Goal: Task Accomplishment & Management: Manage account settings

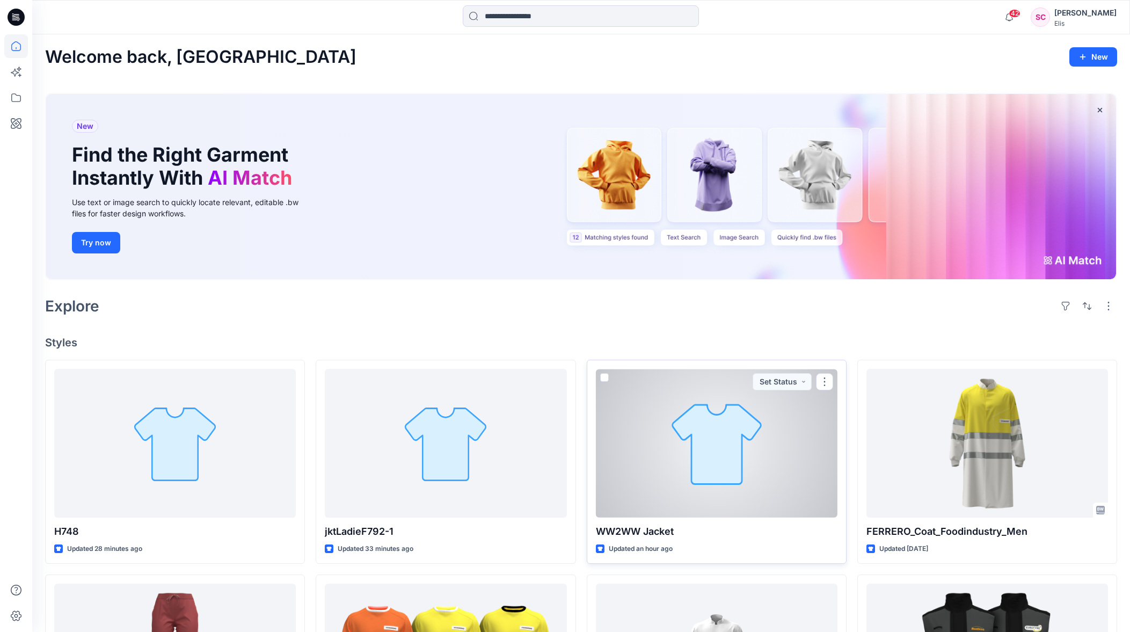
click at [687, 465] on div at bounding box center [717, 443] width 242 height 149
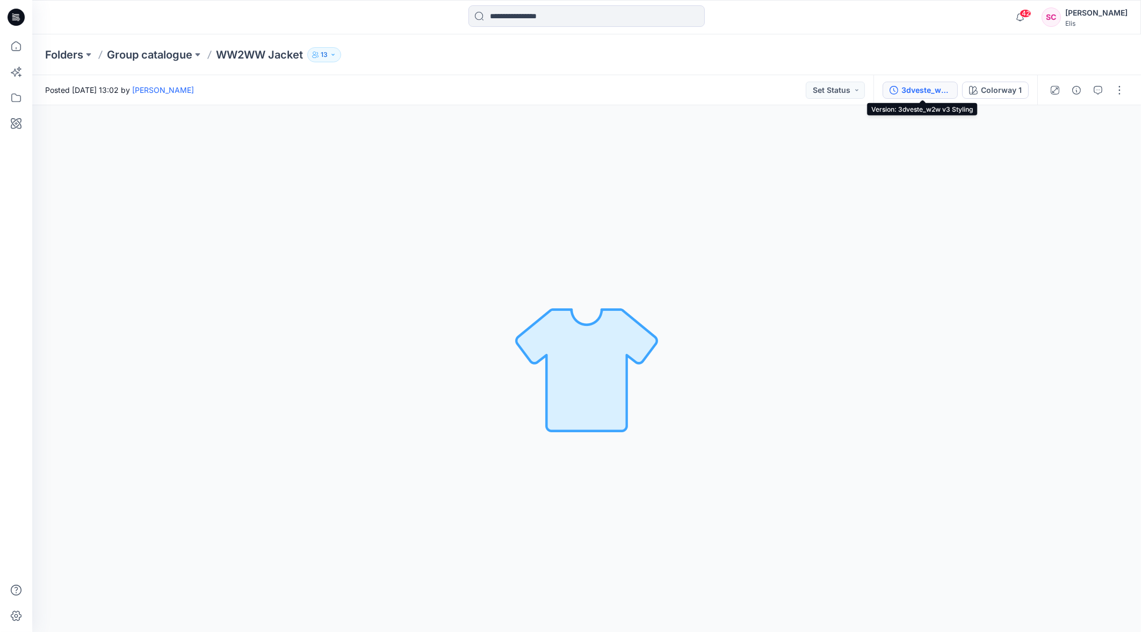
click at [913, 90] on div "3dveste_w2w v3 Styling" at bounding box center [925, 90] width 49 height 12
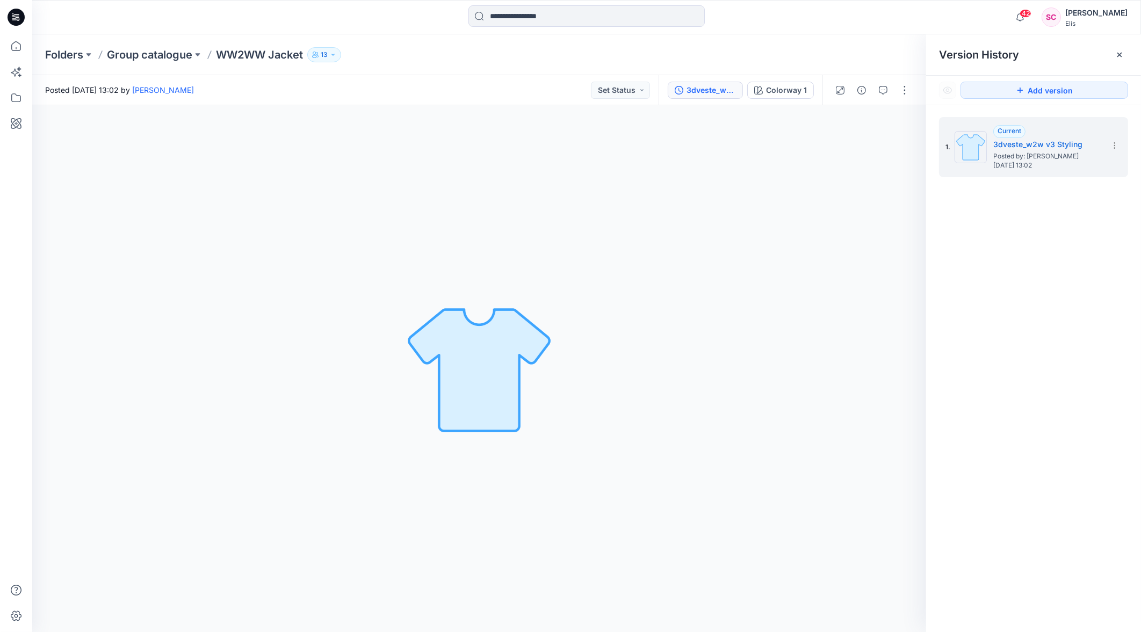
click at [554, 86] on div "Posted Tuesday, October 07, 2025 13:02 by Sofia Cederlöf Set Status" at bounding box center [345, 90] width 626 height 30
click at [146, 56] on p "Group catalogue" at bounding box center [149, 54] width 85 height 15
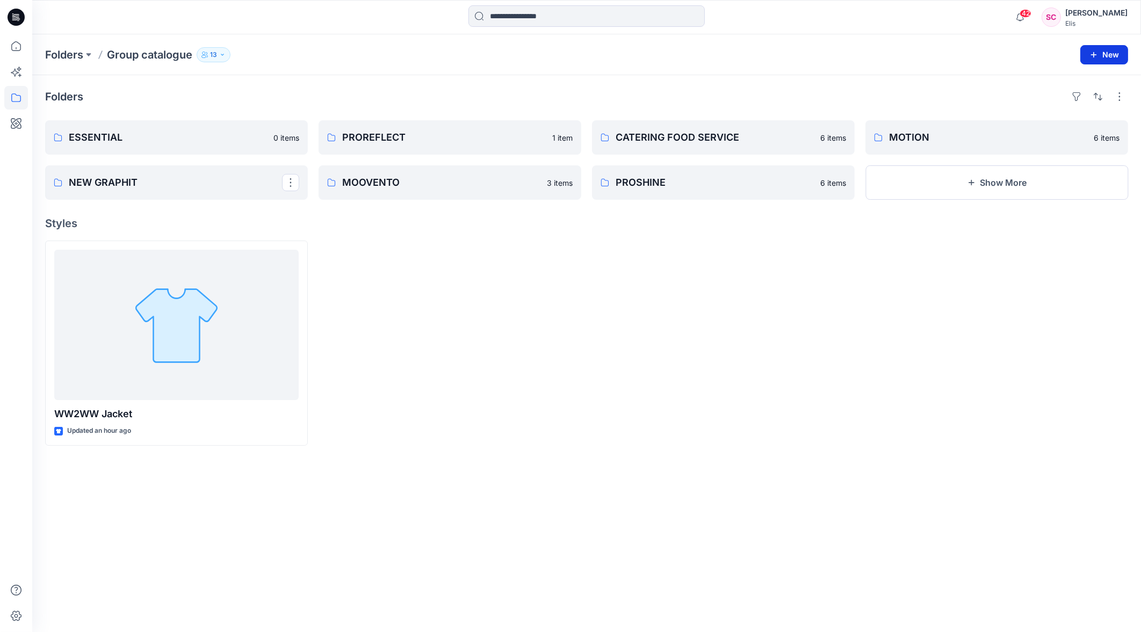
click at [1100, 56] on button "New" at bounding box center [1104, 54] width 48 height 19
click at [1065, 101] on p "New Folder" at bounding box center [1073, 101] width 40 height 11
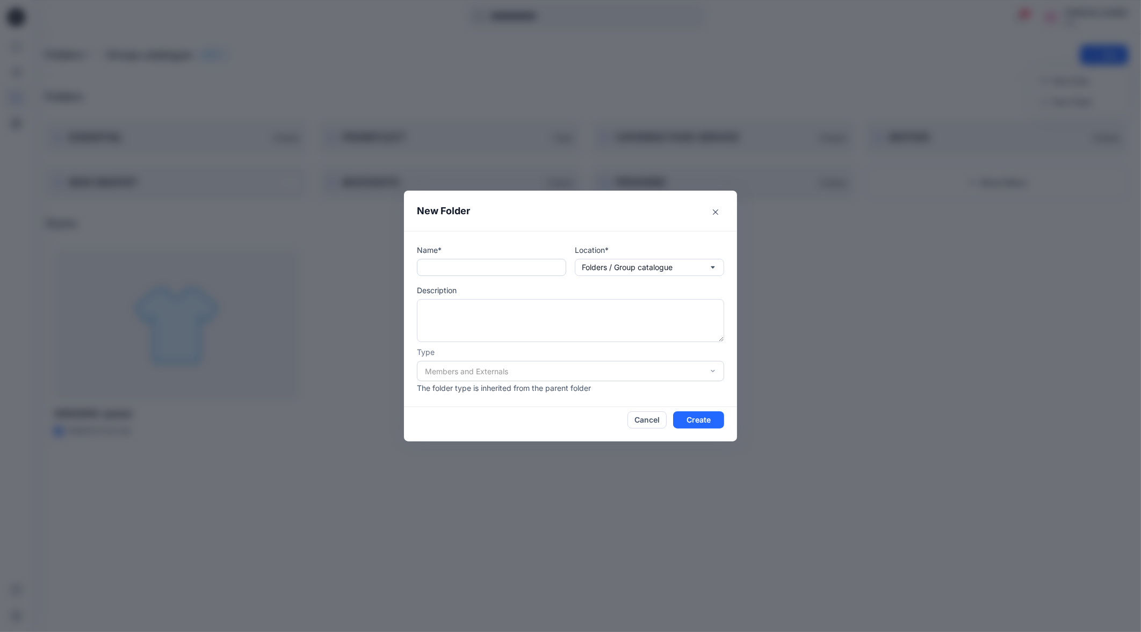
click at [478, 265] on input "text" at bounding box center [491, 267] width 149 height 17
type input "*****"
click at [695, 418] on button "Create" at bounding box center [698, 419] width 51 height 17
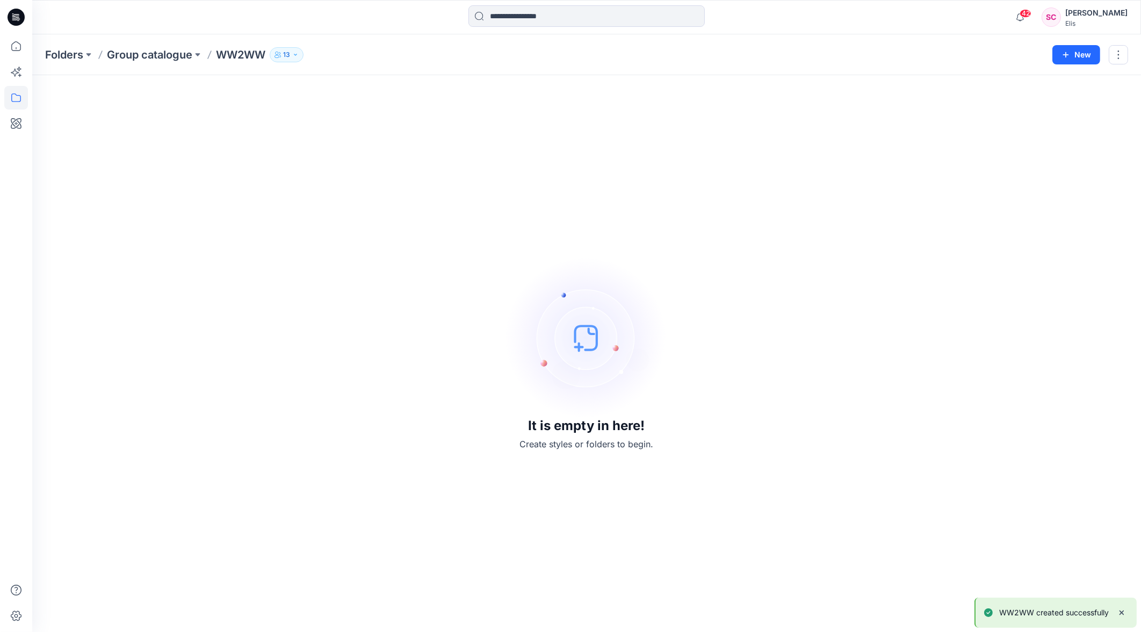
click at [164, 53] on p "Group catalogue" at bounding box center [149, 54] width 85 height 15
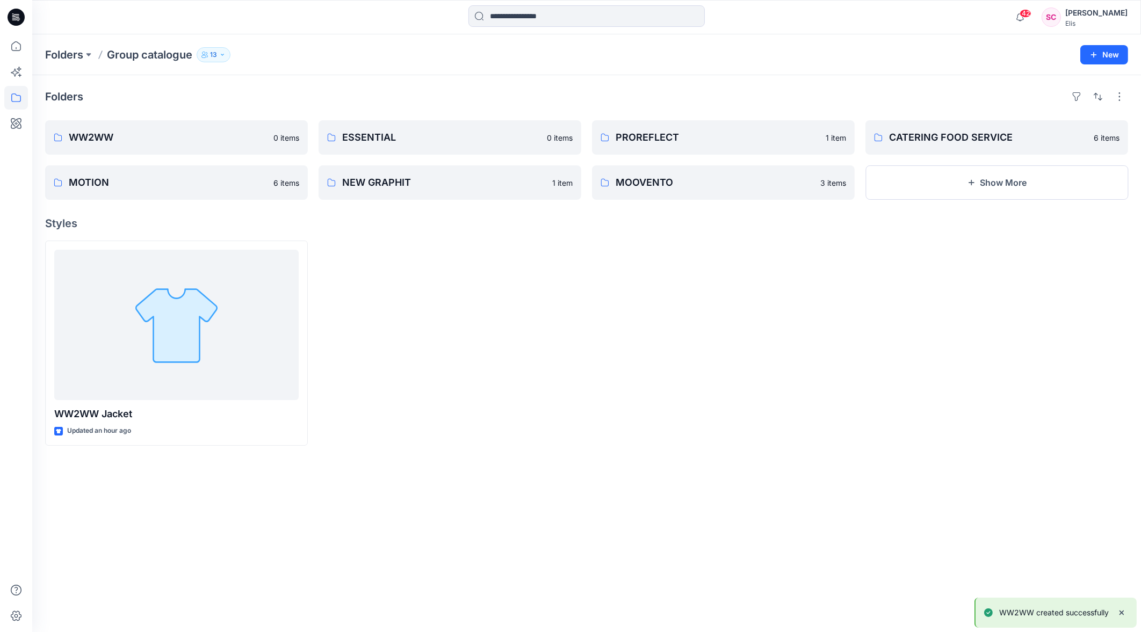
click at [299, 103] on div "Folders" at bounding box center [586, 96] width 1083 height 17
